Goal: Communication & Community: Answer question/provide support

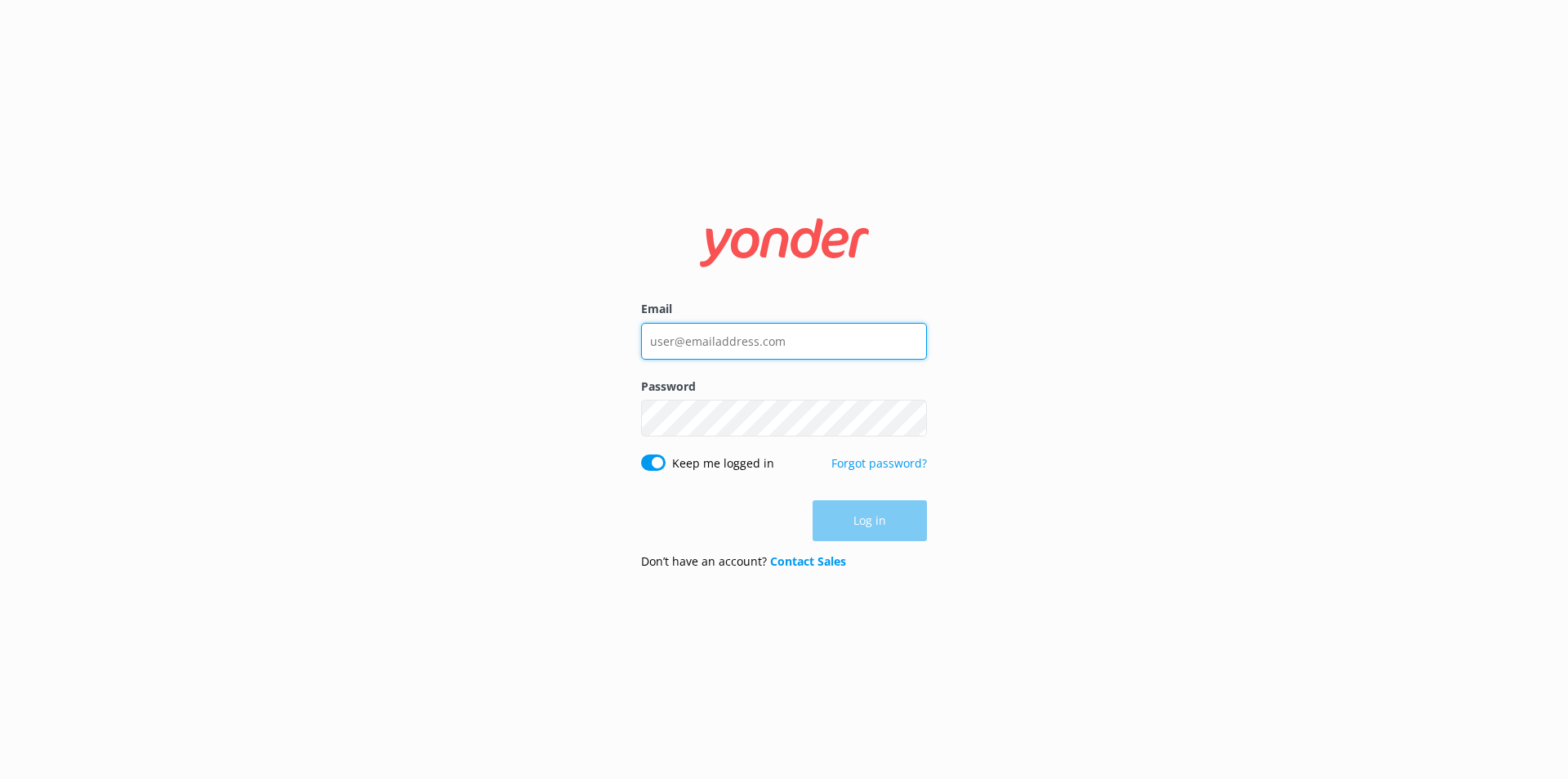
type input "[PERSON_NAME][EMAIL_ADDRESS][DOMAIN_NAME]"
click at [875, 525] on div "Log in" at bounding box center [784, 521] width 286 height 41
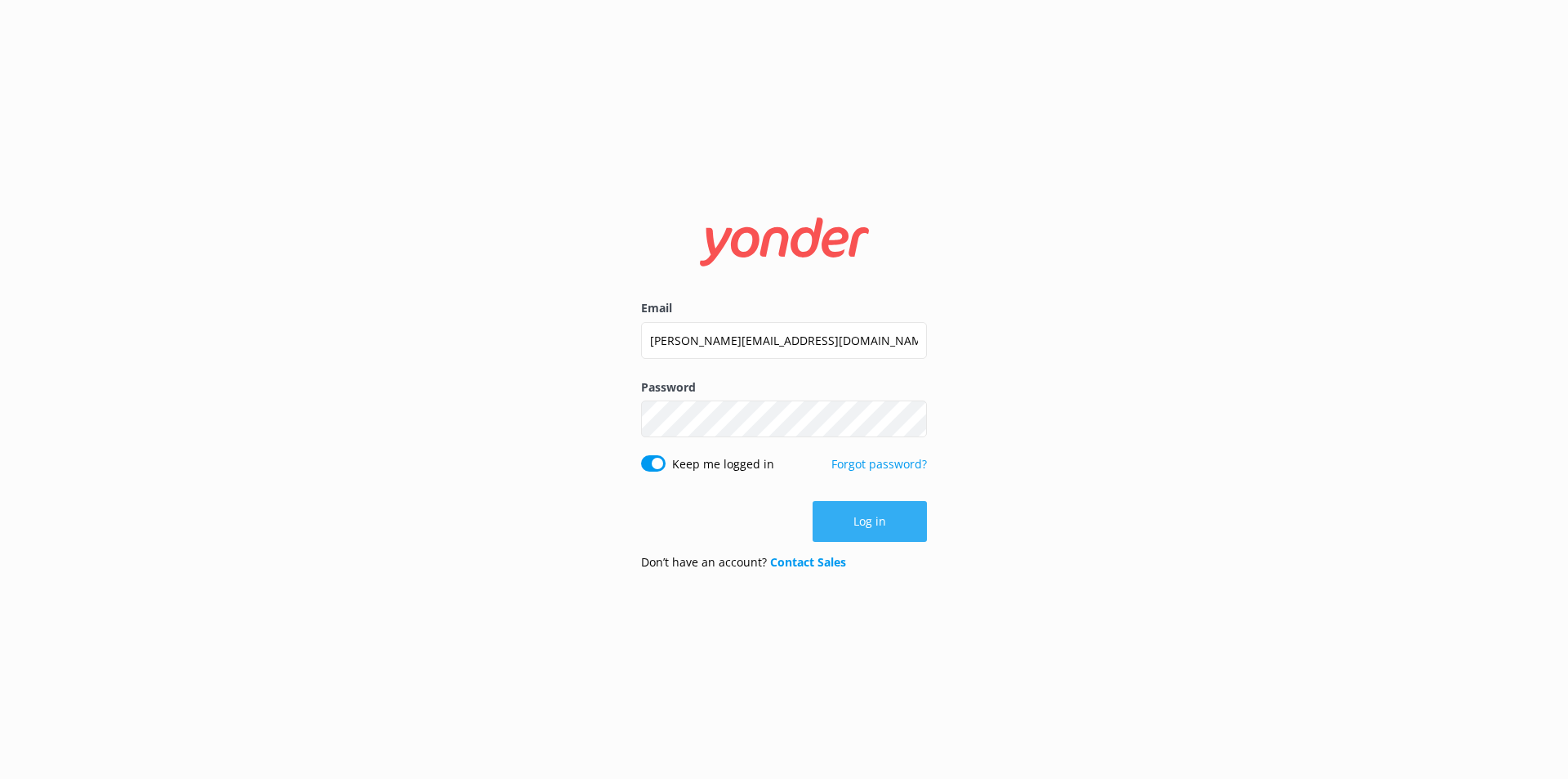
click at [865, 523] on button "Log in" at bounding box center [869, 522] width 114 height 41
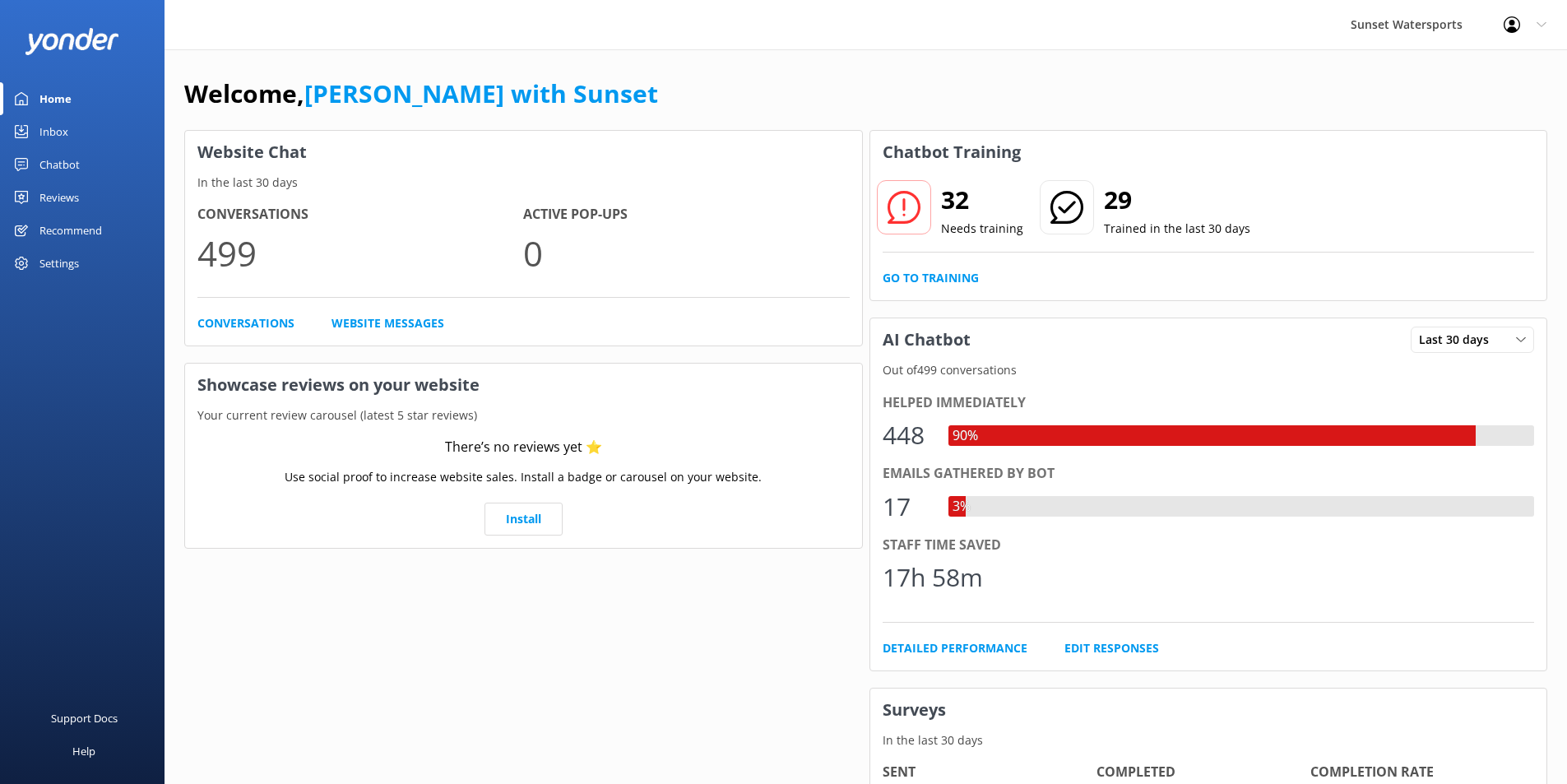
click at [49, 131] on div "Inbox" at bounding box center [53, 131] width 28 height 33
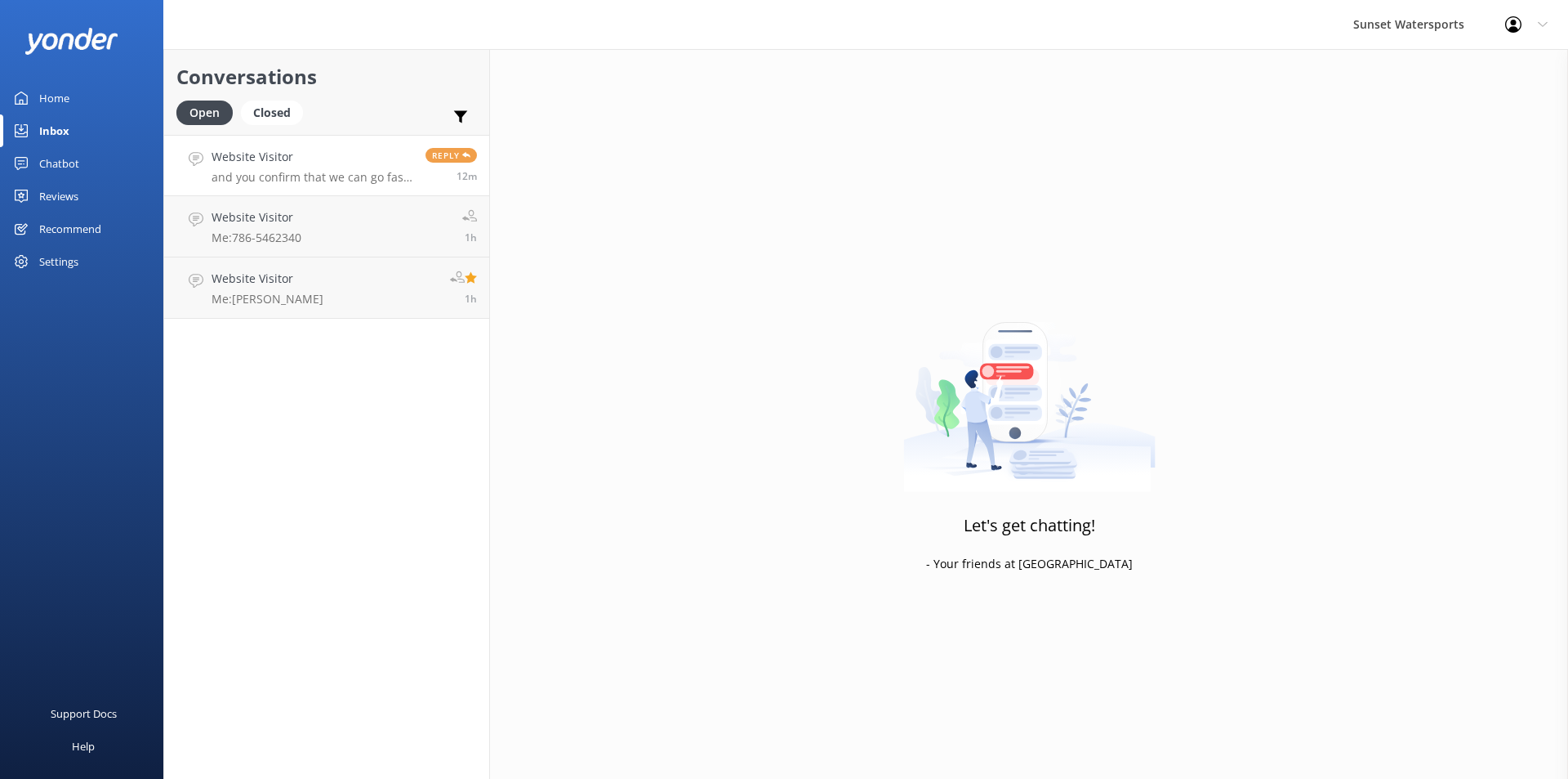
click at [361, 173] on p "and you confirm that we can go fast with the jet skis? Or do we have to ride wi…" at bounding box center [312, 176] width 202 height 15
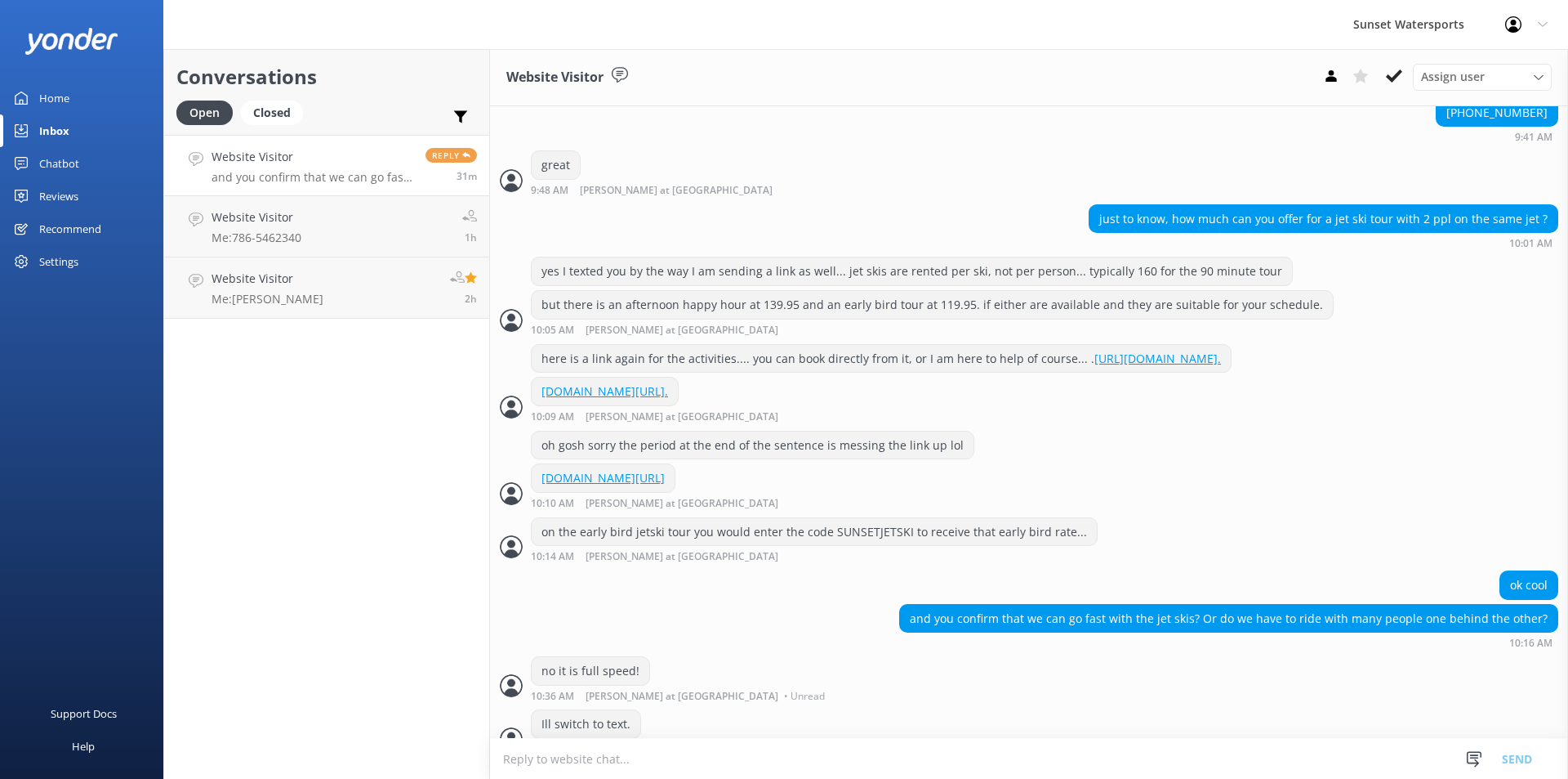
scroll to position [1012, 0]
